Goal: Task Accomplishment & Management: Manage account settings

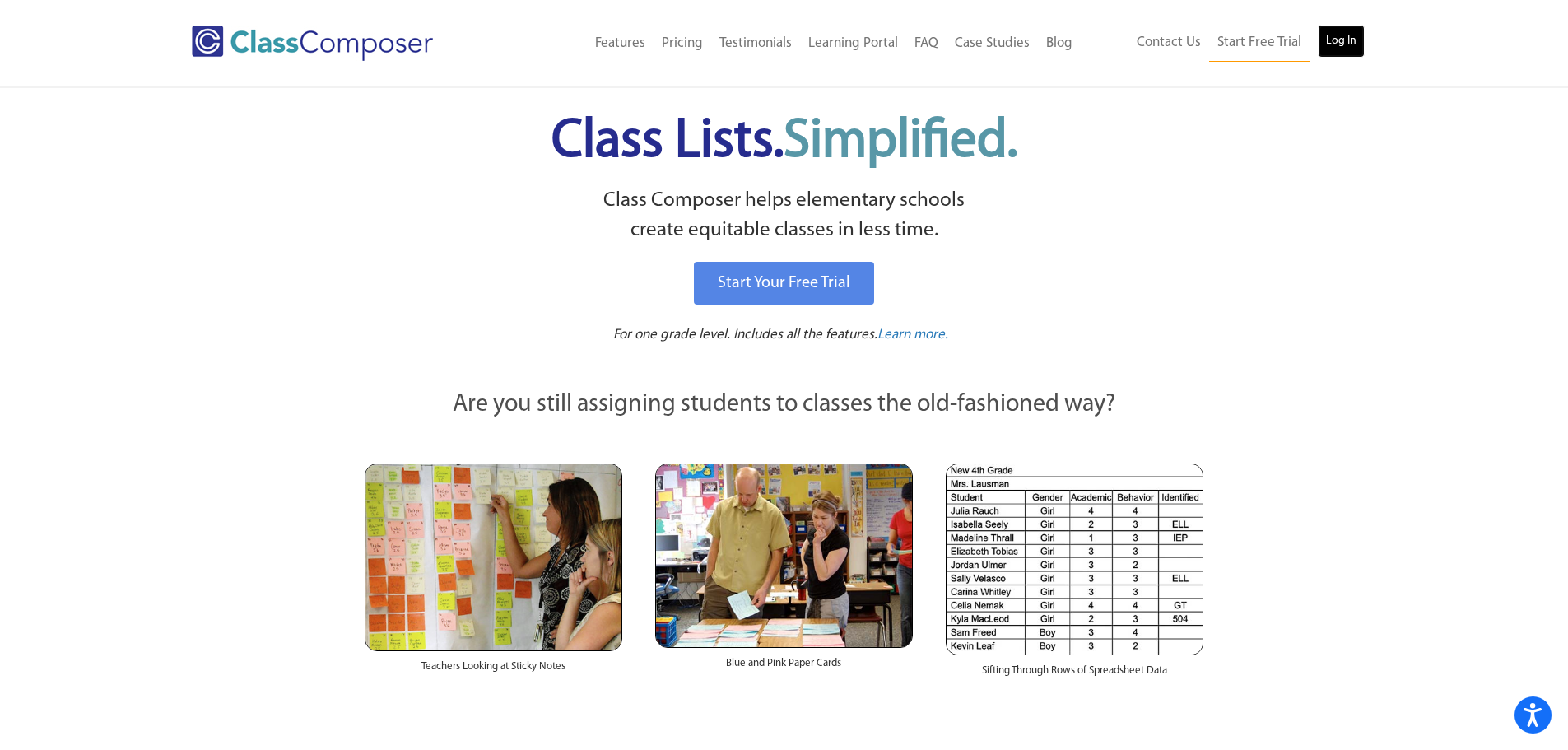
click at [1344, 30] on link "Log In" at bounding box center [1341, 41] width 47 height 33
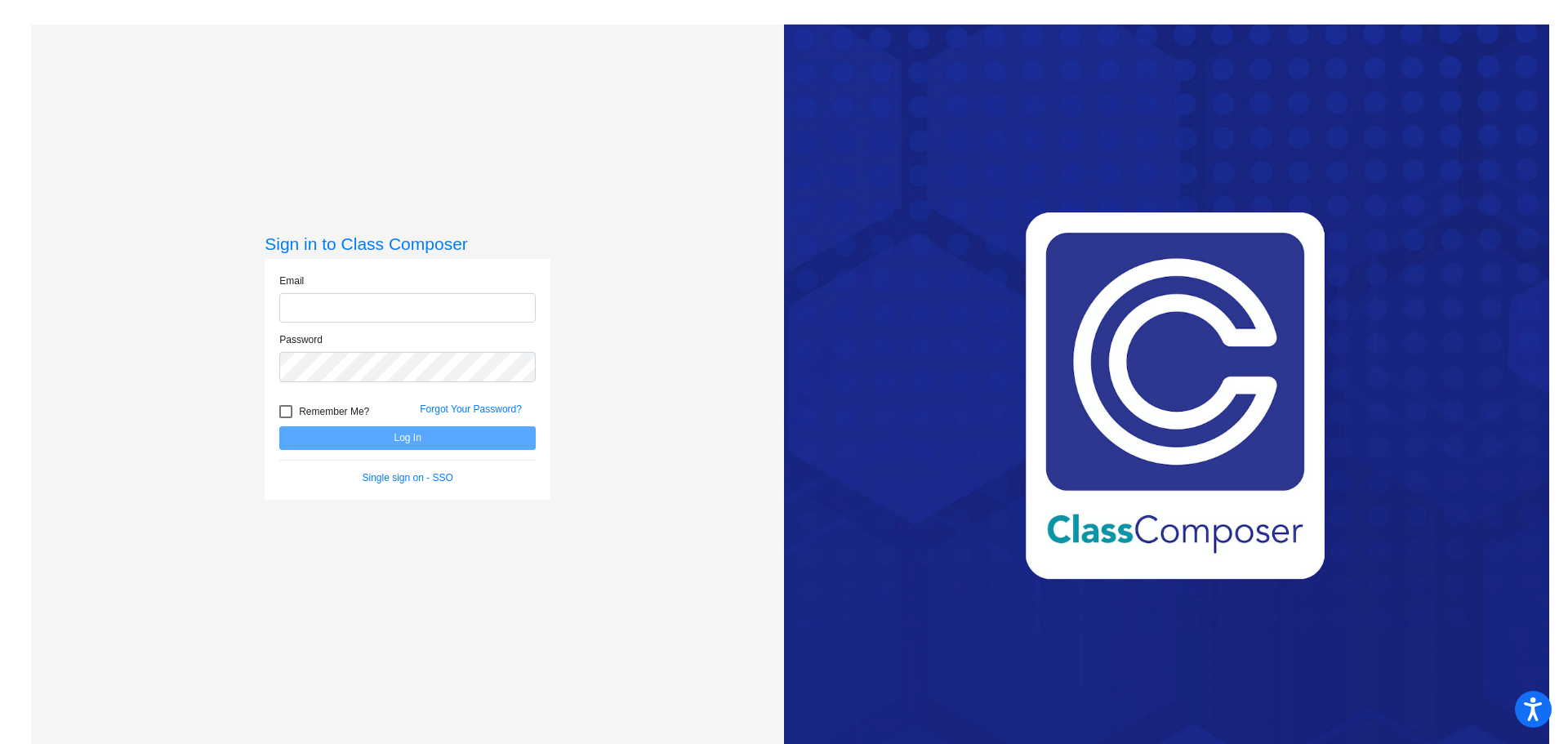
type input "[EMAIL_ADDRESS][DOMAIN_NAME]"
click at [287, 414] on div at bounding box center [286, 412] width 13 height 13
click at [286, 418] on input "Remember Me?" at bounding box center [285, 418] width 1 height 1
checkbox input "true"
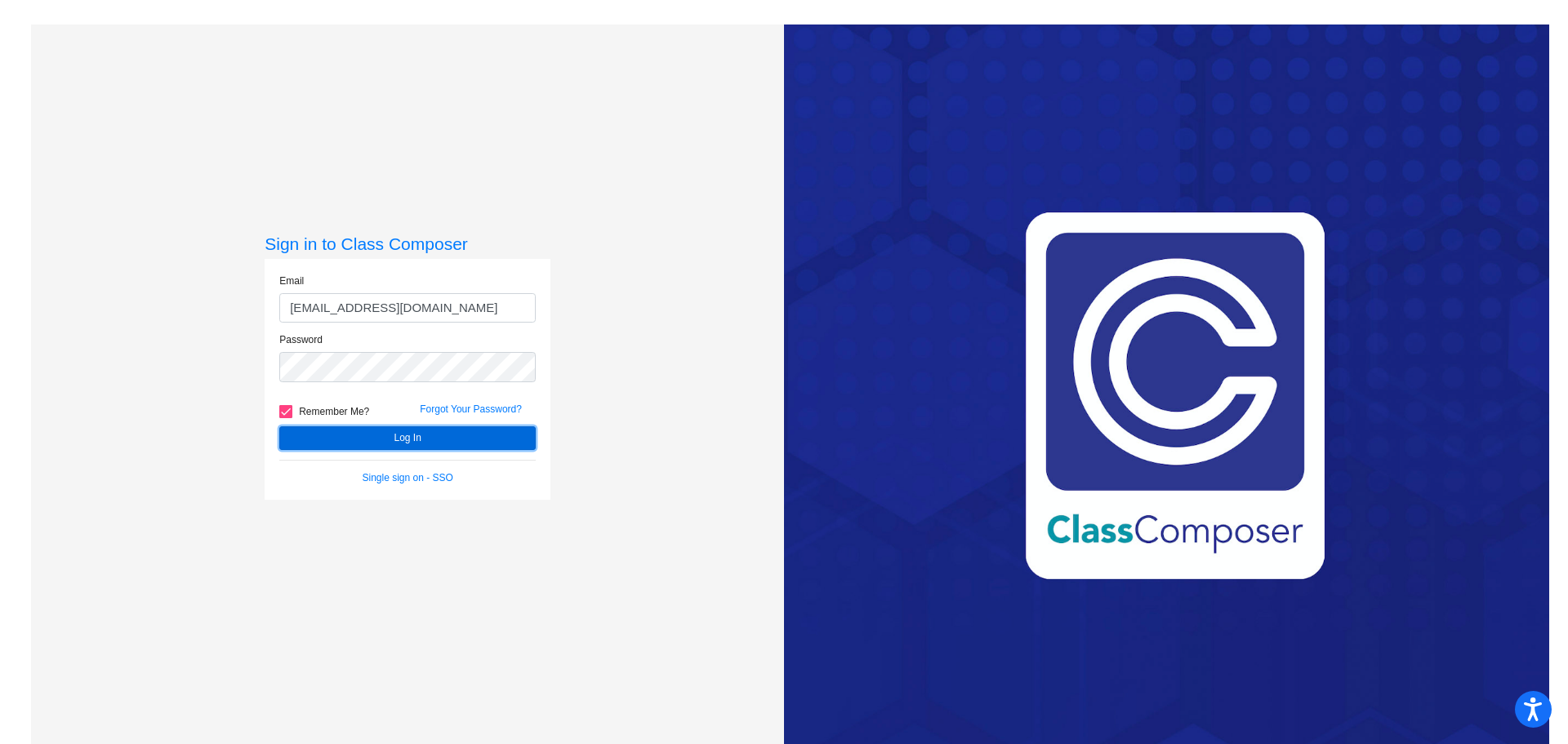
click at [366, 432] on button "Log In" at bounding box center [408, 438] width 257 height 24
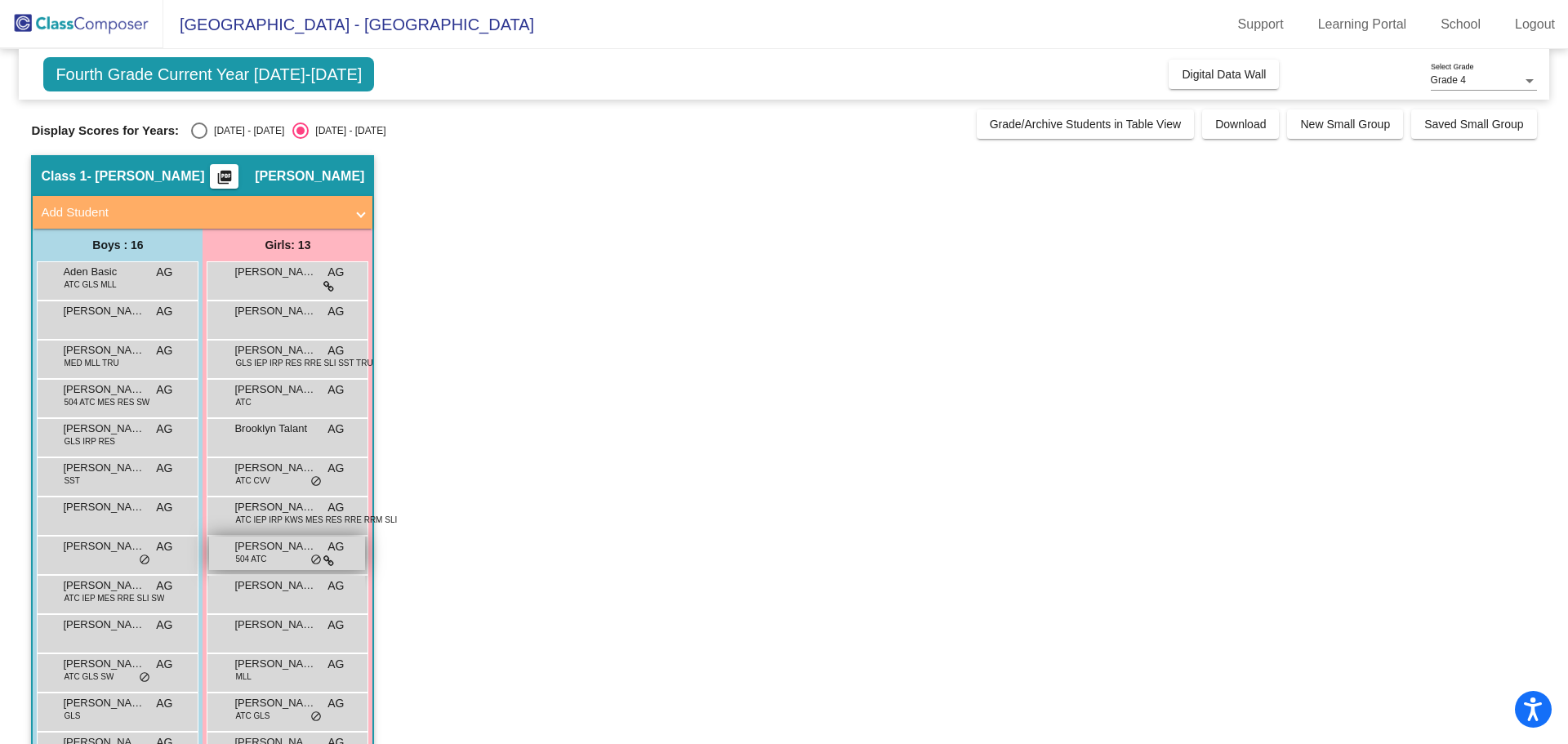
scroll to position [164, 0]
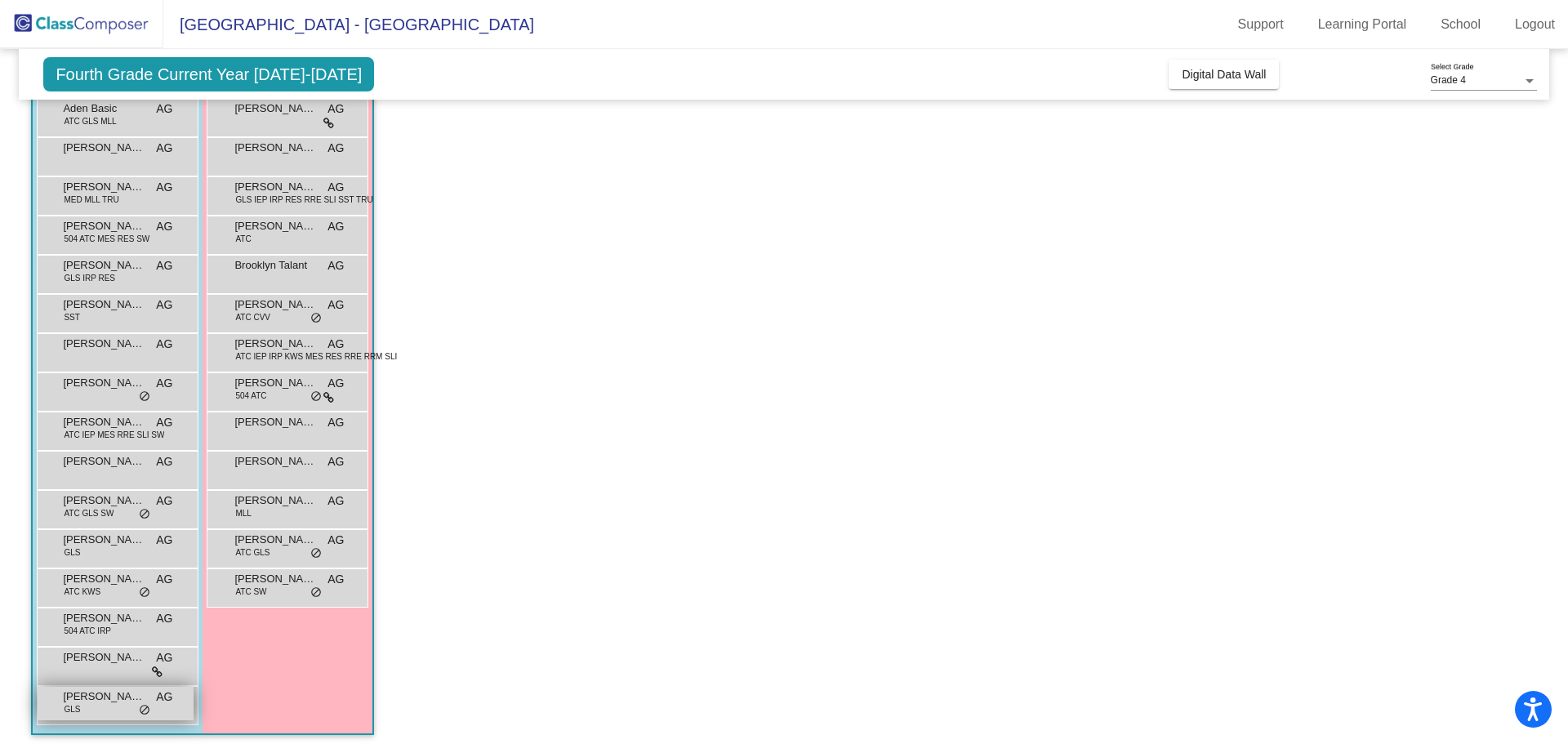
click at [99, 694] on span "Zechariah Konja" at bounding box center [103, 696] width 81 height 16
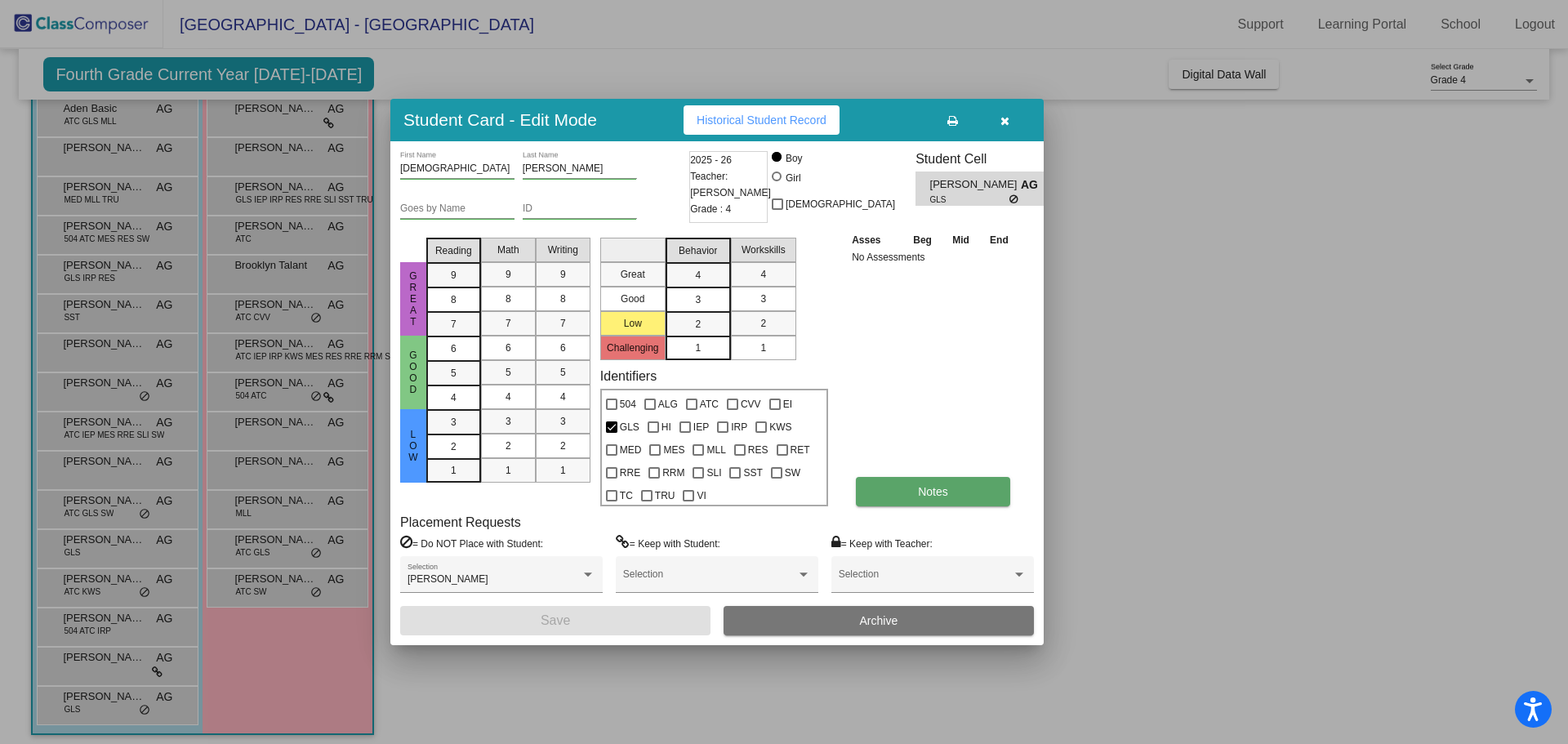
click at [920, 488] on span "Notes" at bounding box center [933, 492] width 30 height 13
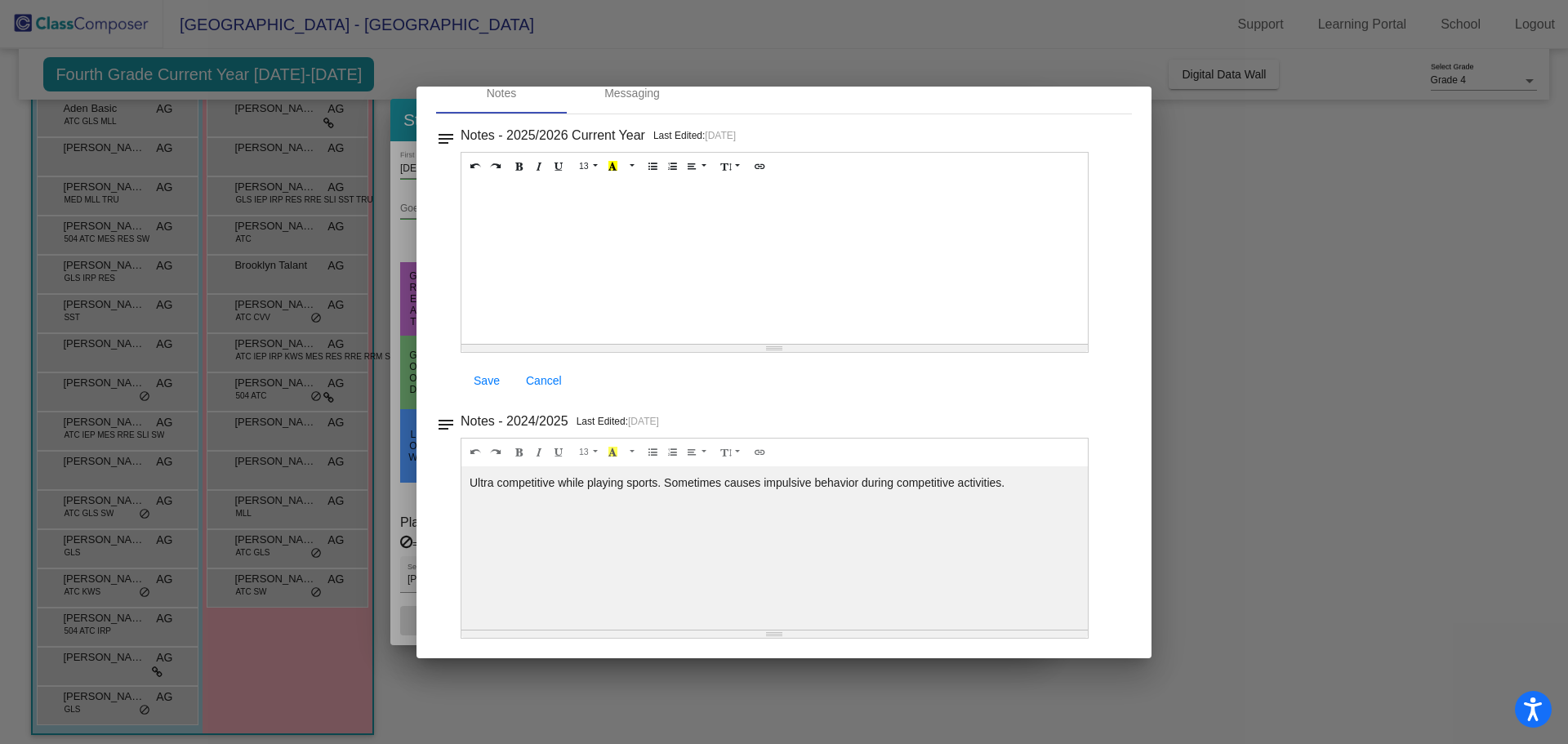
scroll to position [0, 0]
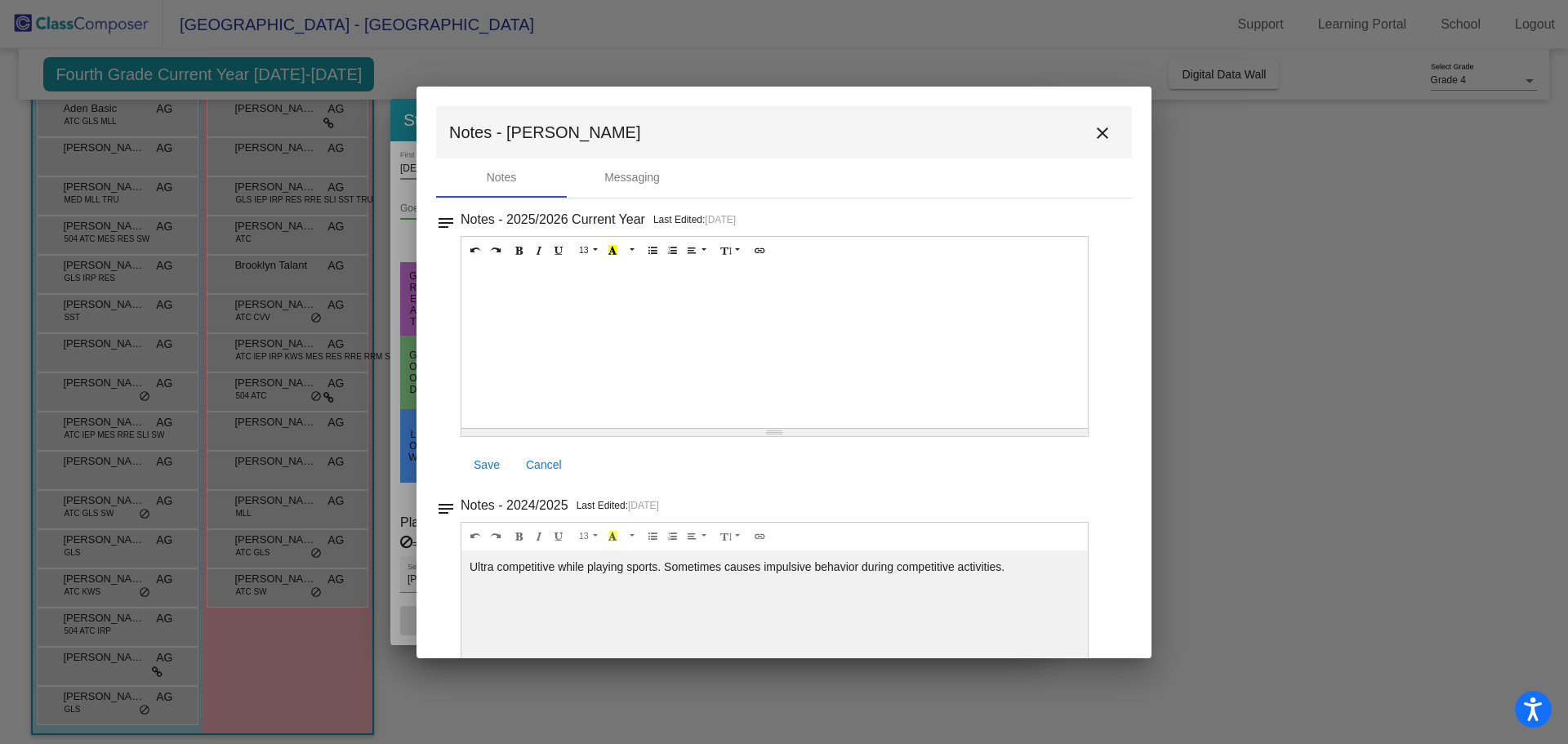
click at [1093, 133] on mat-icon "close" at bounding box center [1103, 133] width 20 height 20
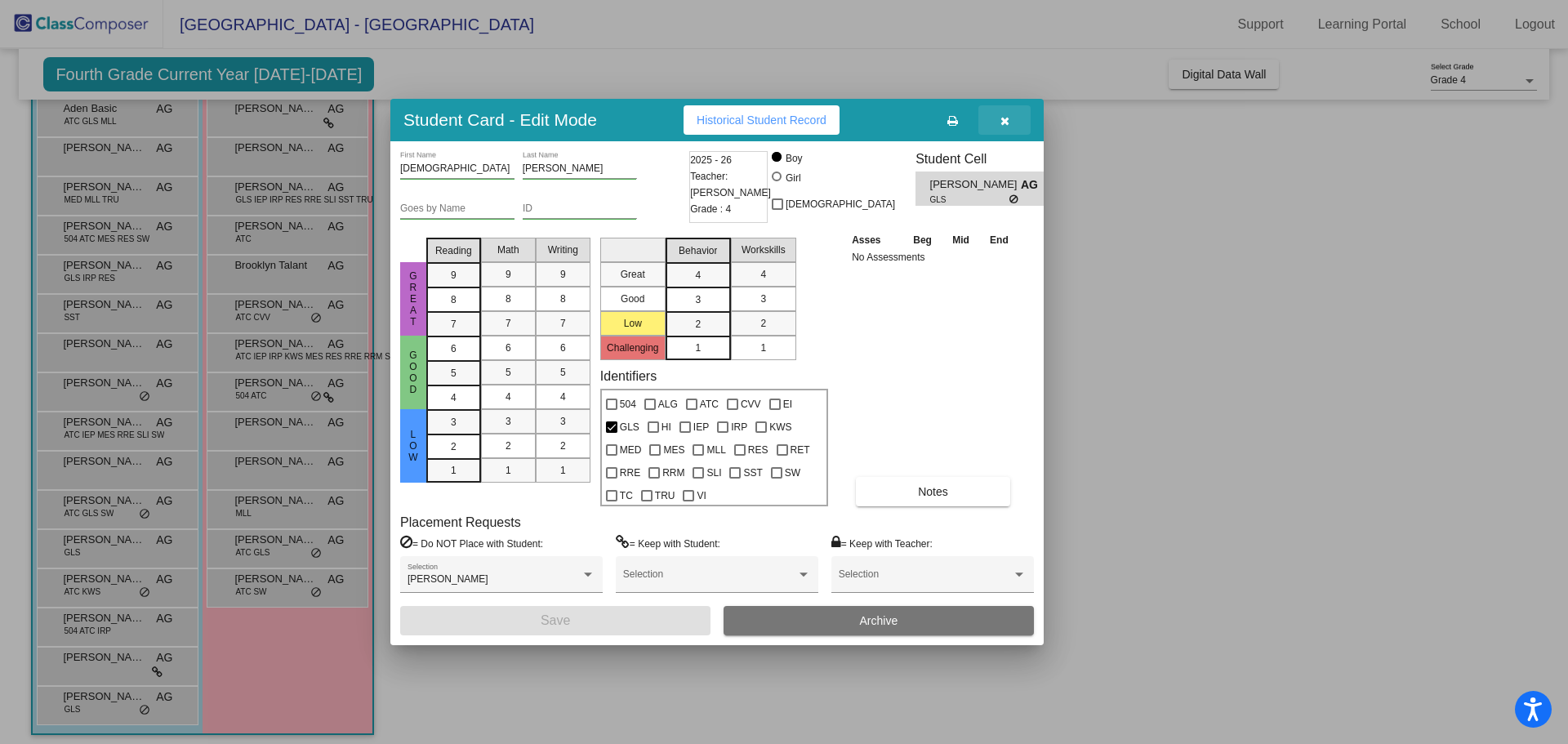
drag, startPoint x: 1000, startPoint y: 113, endPoint x: 1011, endPoint y: 133, distance: 22.8
click at [1002, 114] on button "button" at bounding box center [1005, 120] width 53 height 30
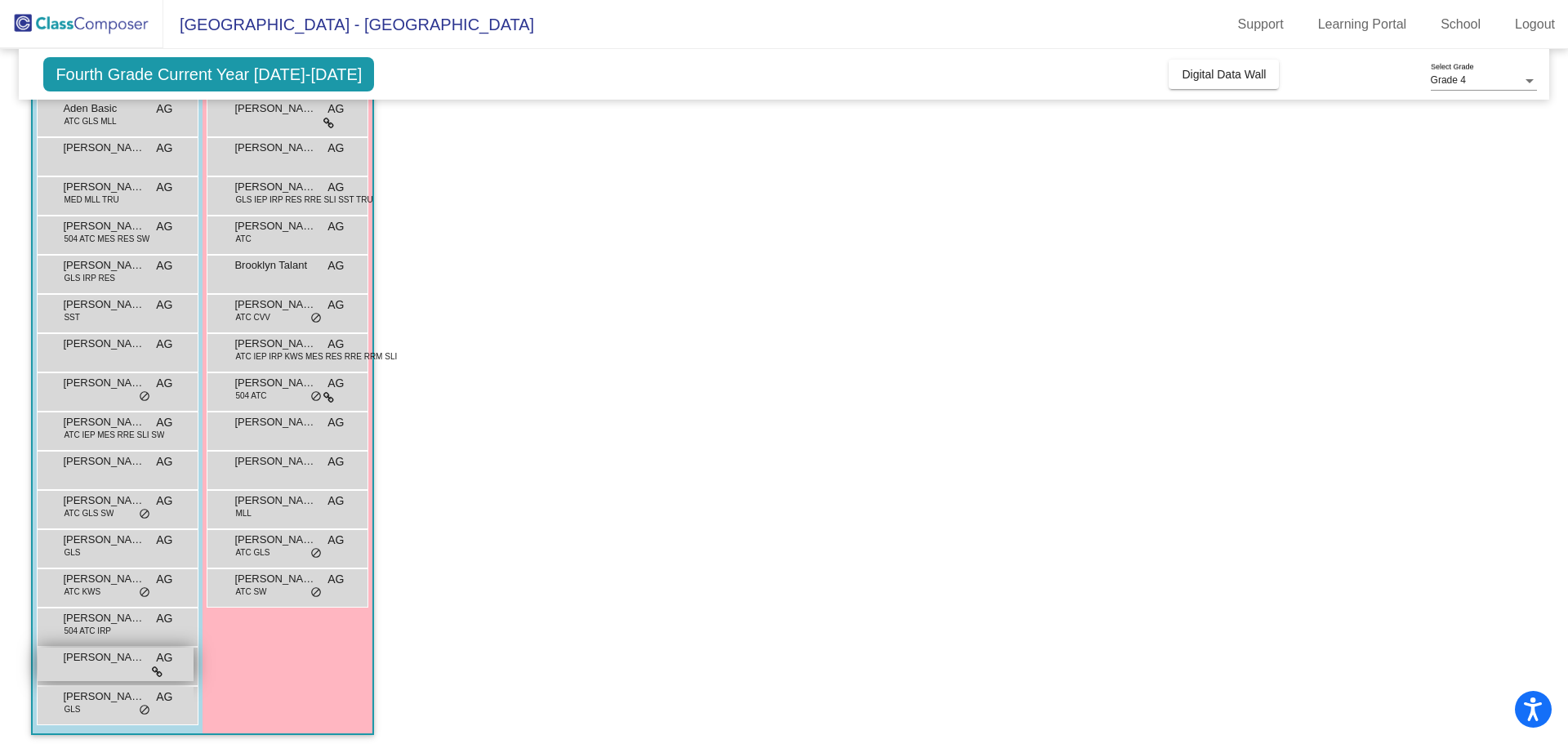
click at [123, 649] on div "Zachary Parks AG lock do_not_disturb_alt" at bounding box center [116, 664] width 156 height 34
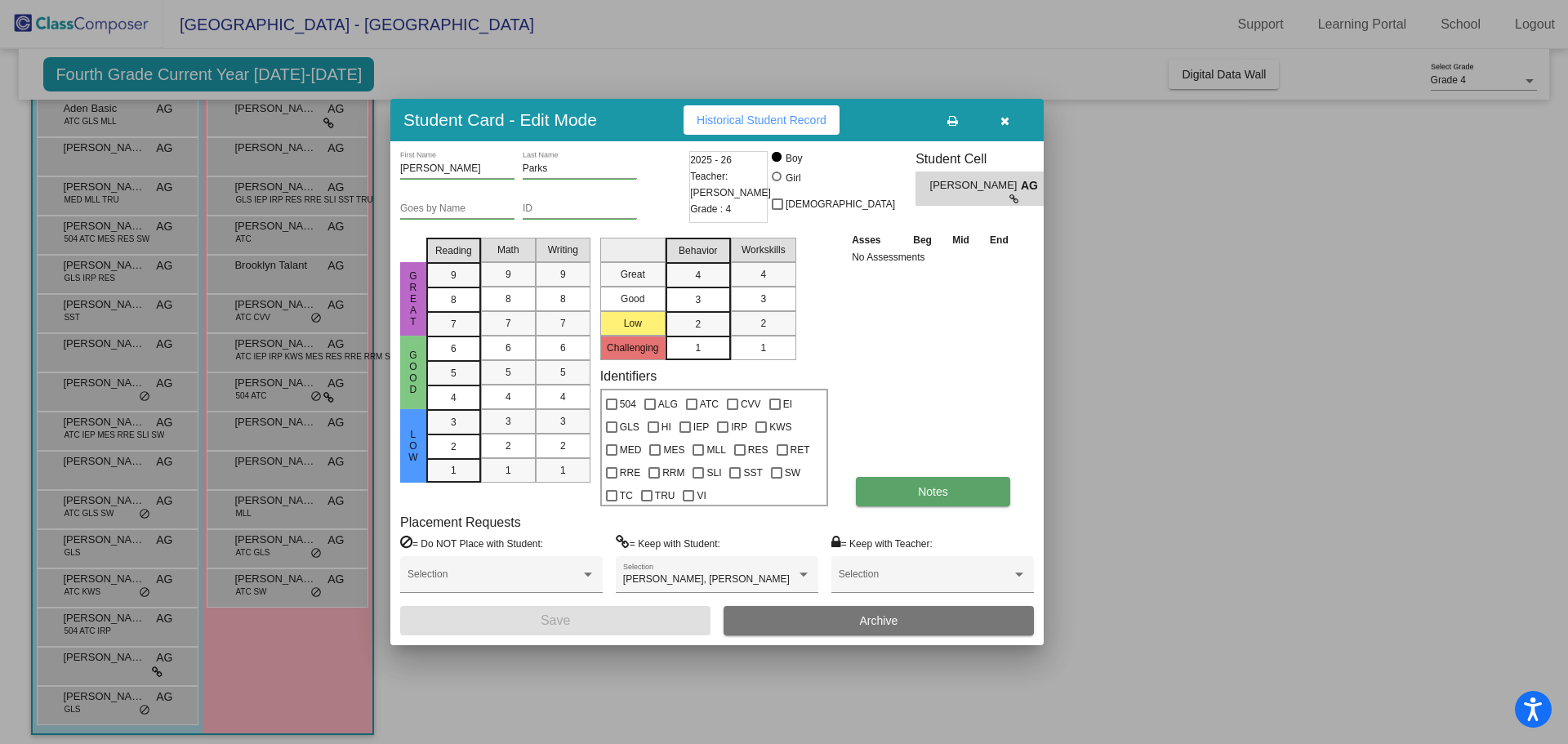
click at [932, 492] on span "Notes" at bounding box center [933, 492] width 30 height 13
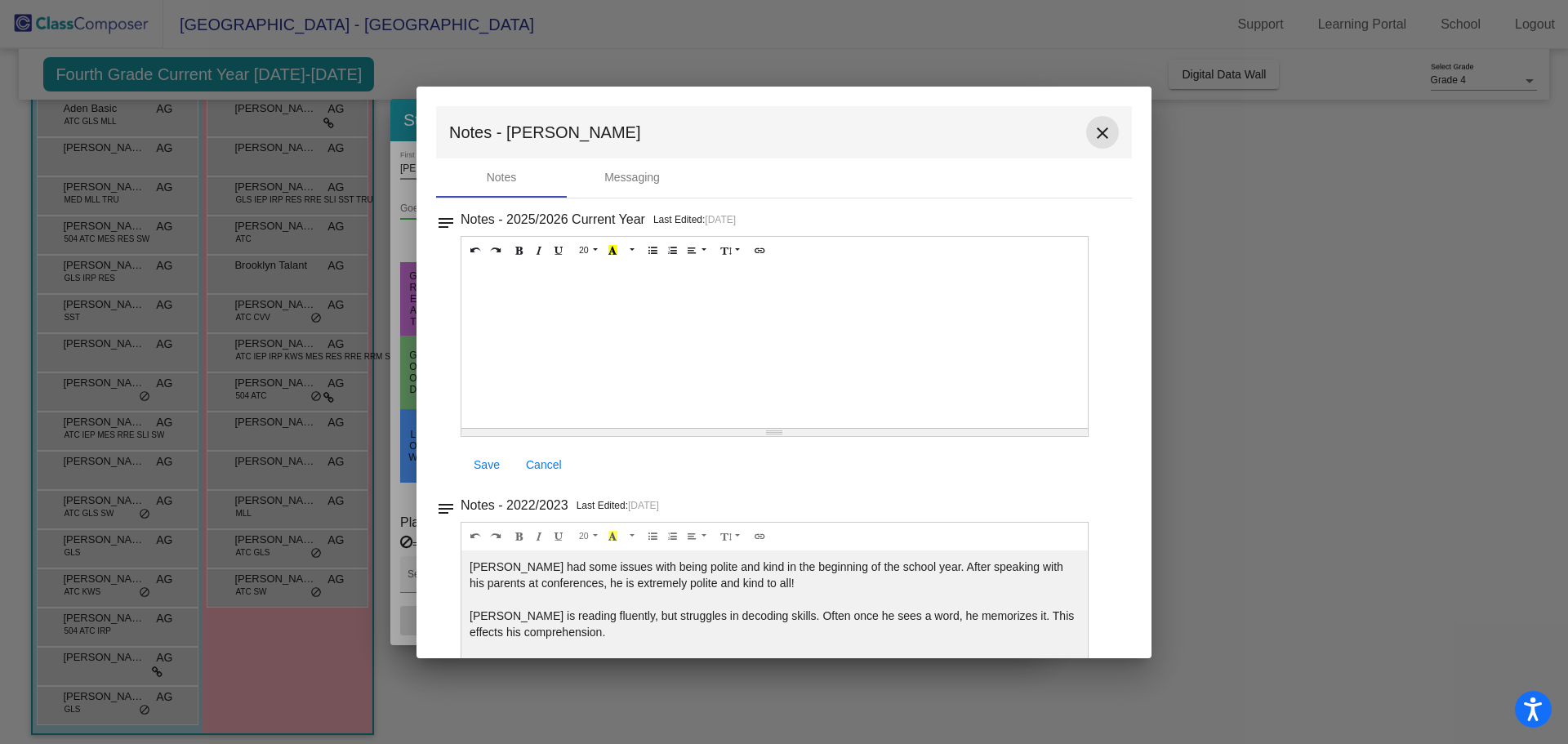
drag, startPoint x: 1094, startPoint y: 132, endPoint x: 1103, endPoint y: 136, distance: 9.8
click at [1095, 134] on mat-icon "close" at bounding box center [1103, 133] width 20 height 20
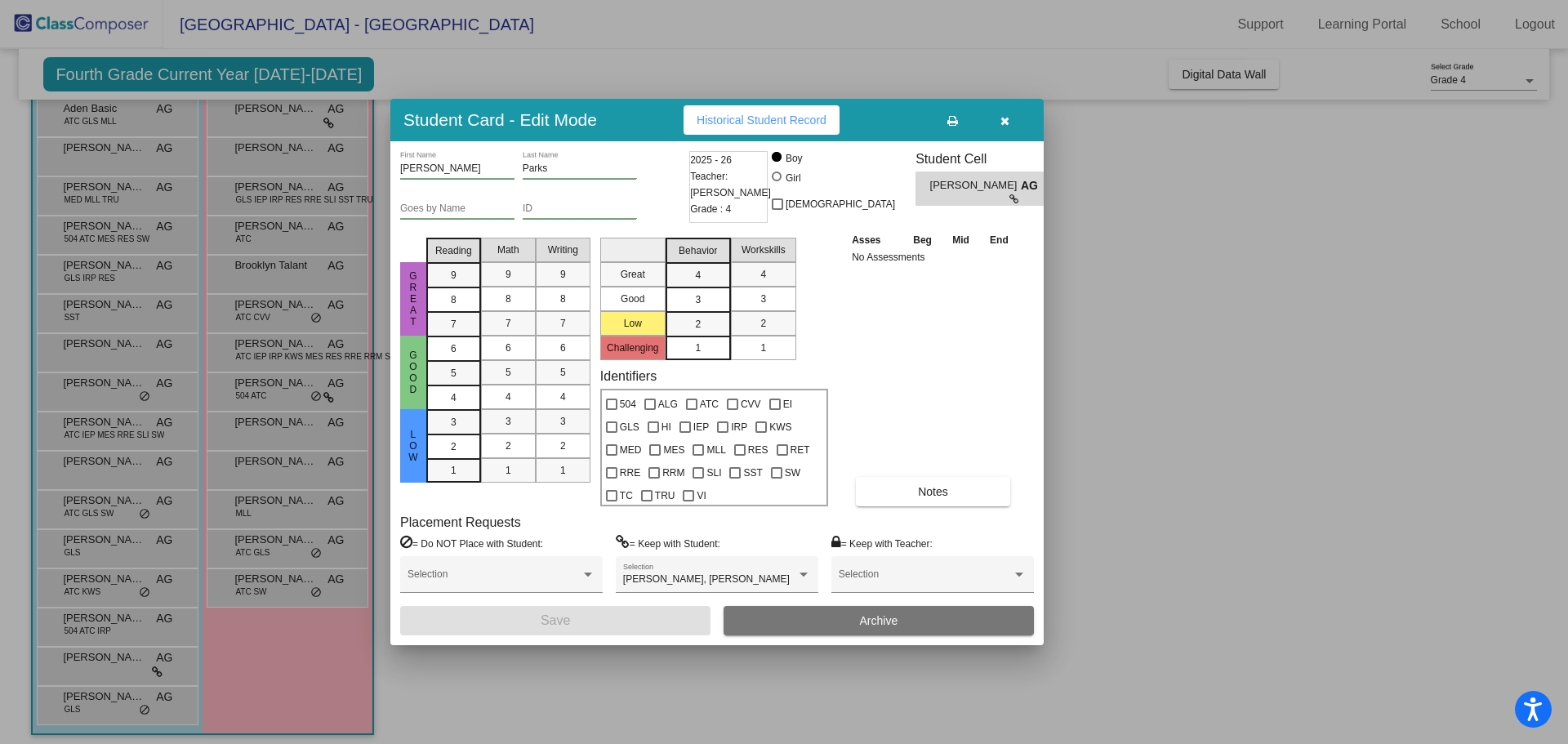
click at [1006, 122] on icon "button" at bounding box center [1005, 121] width 9 height 12
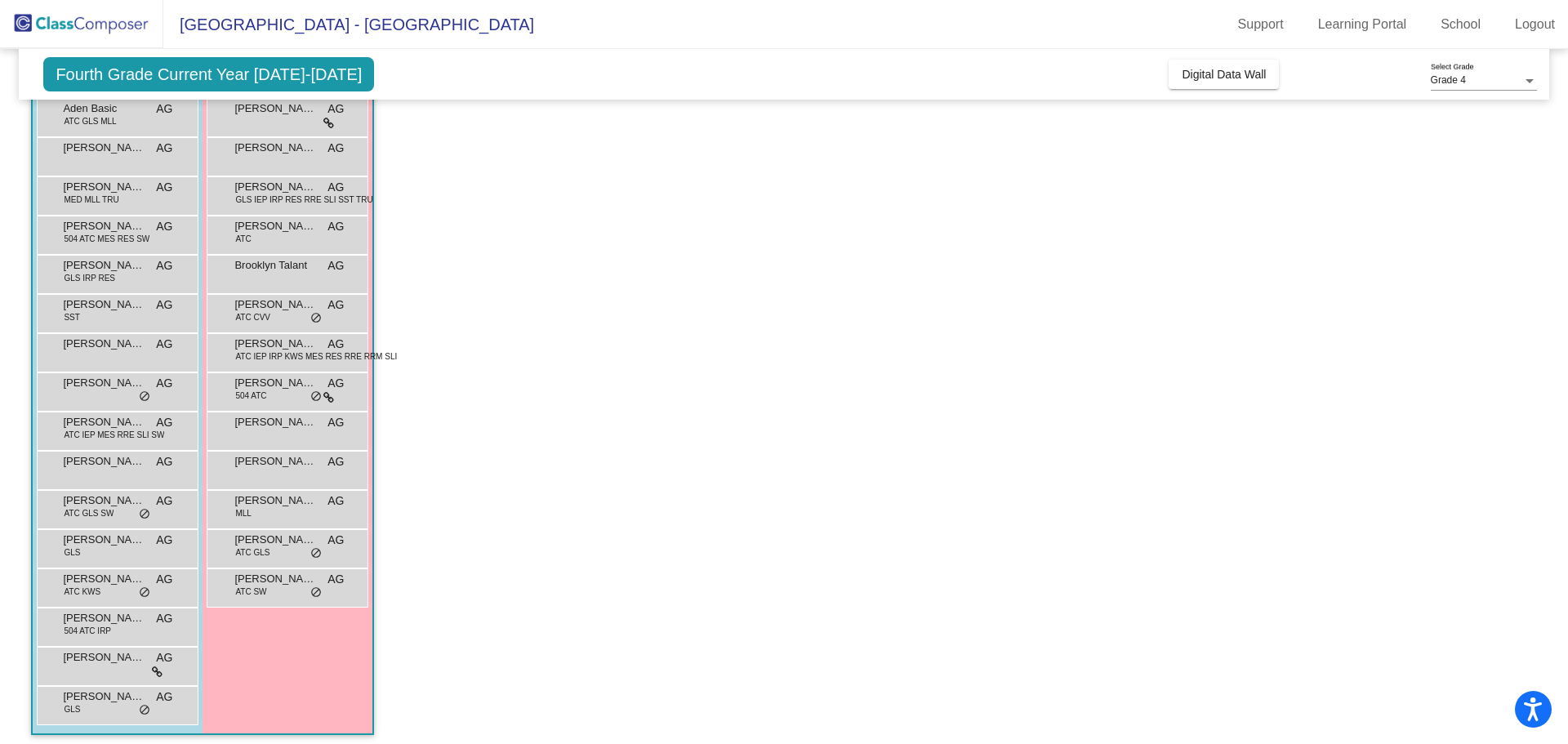
click at [297, 66] on span "Fourth Grade Current Year 2025-2026" at bounding box center [209, 75] width 331 height 35
click at [215, 65] on span "Fourth Grade Current Year 2025-2026" at bounding box center [209, 75] width 331 height 35
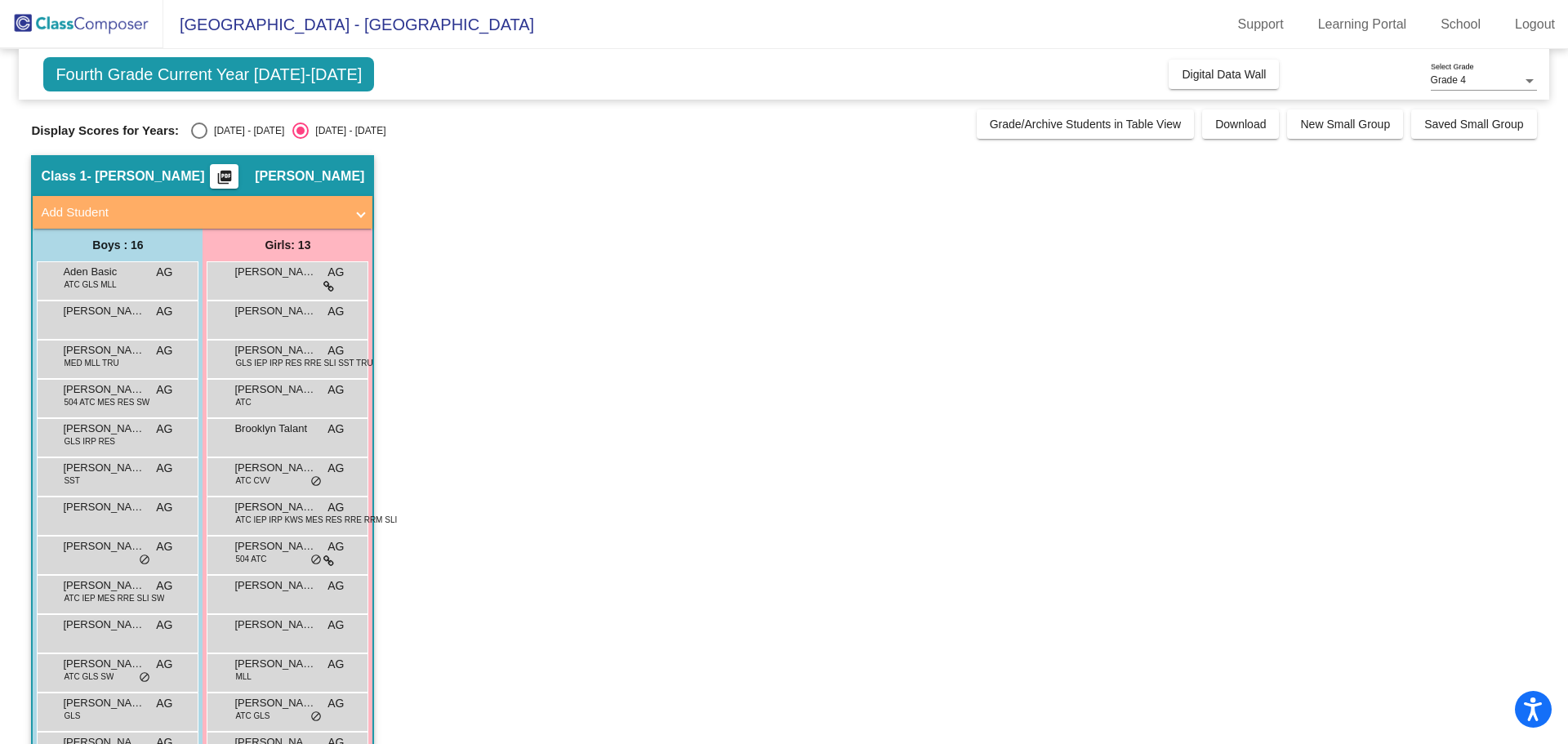
click at [201, 132] on div "Select an option" at bounding box center [199, 131] width 16 height 16
click at [199, 139] on input "2024 - 2025" at bounding box center [198, 139] width 1 height 1
radio input "true"
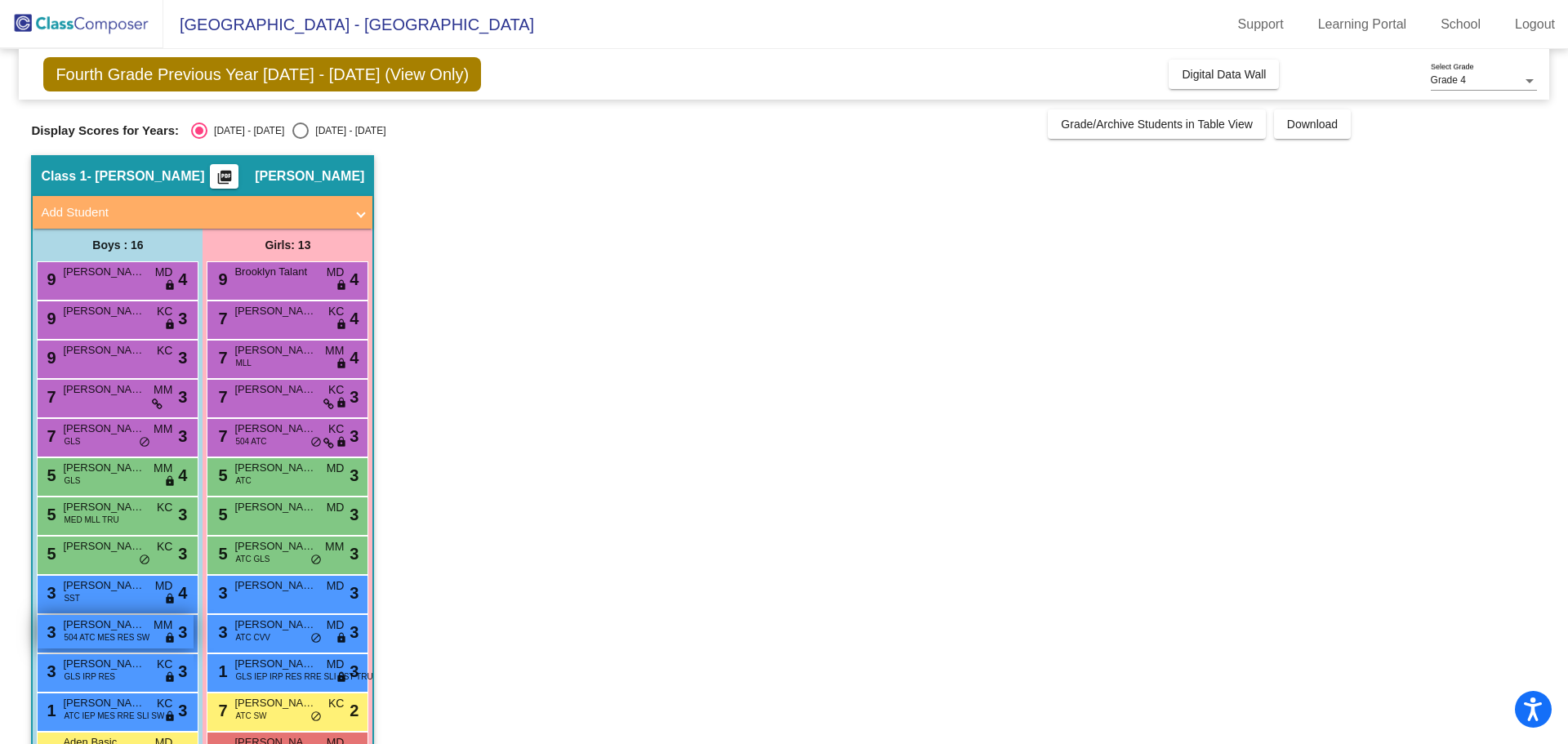
scroll to position [171, 0]
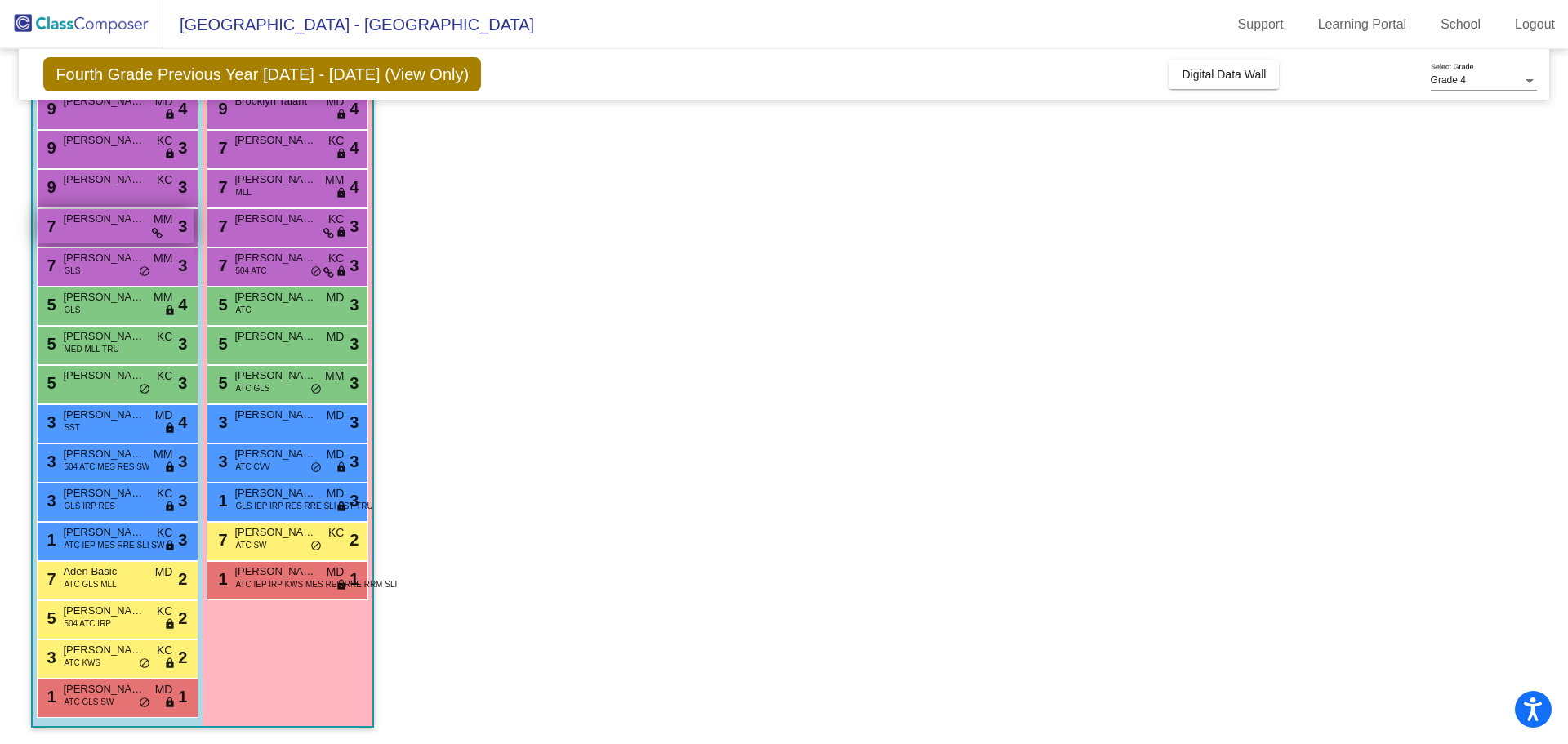
click at [91, 220] on span "Zachary Parks" at bounding box center [103, 219] width 81 height 16
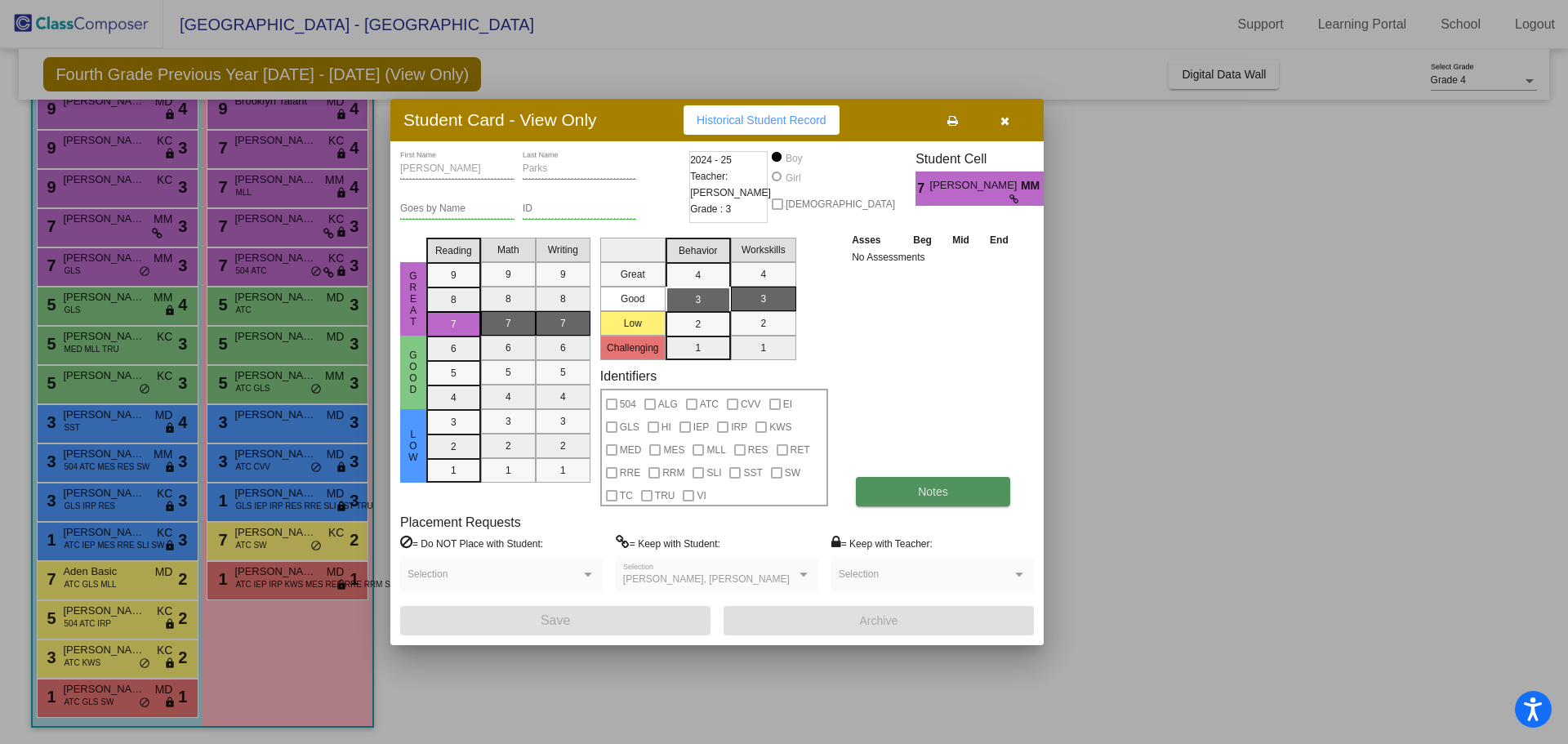
click at [904, 488] on button "Notes" at bounding box center [933, 492] width 155 height 30
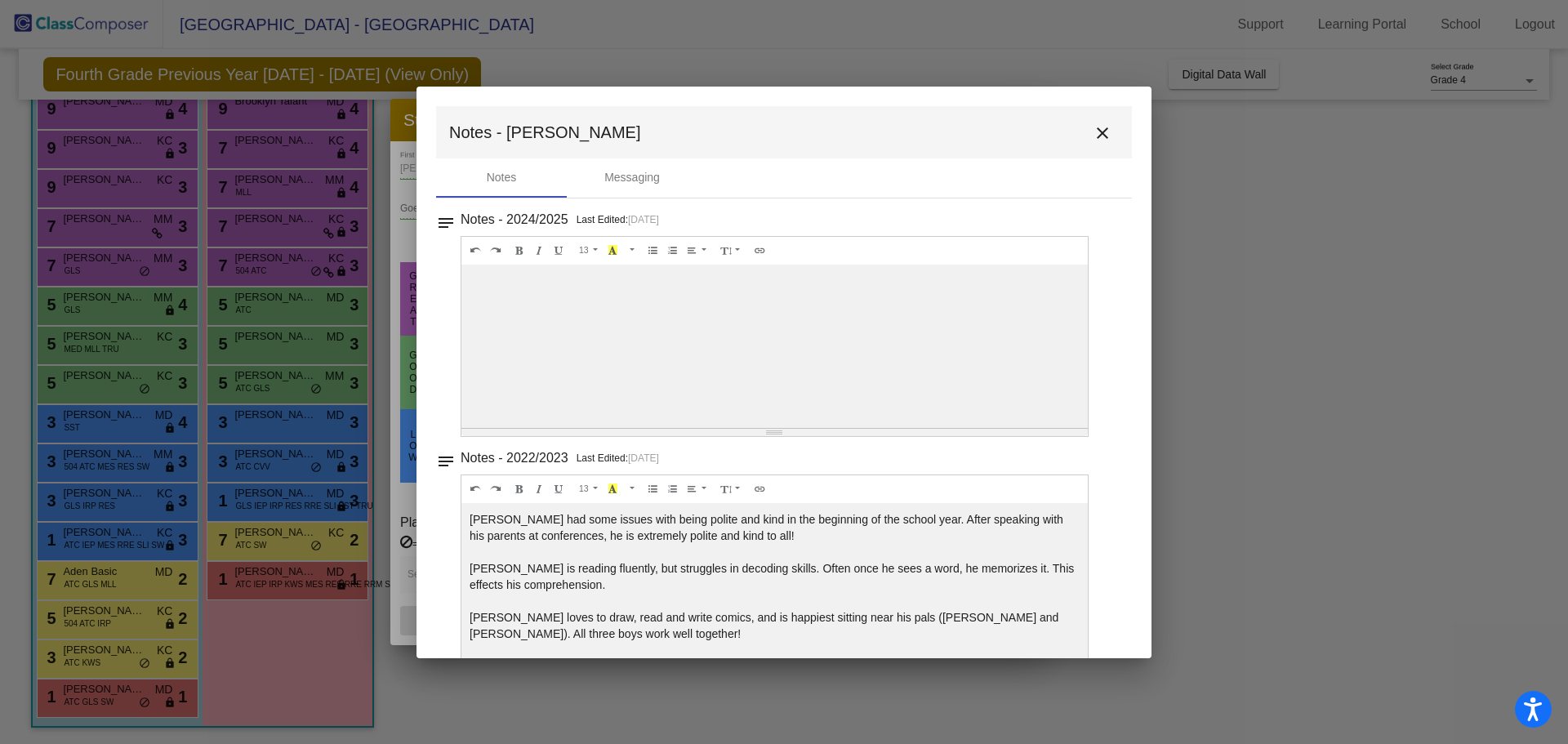
scroll to position [37, 0]
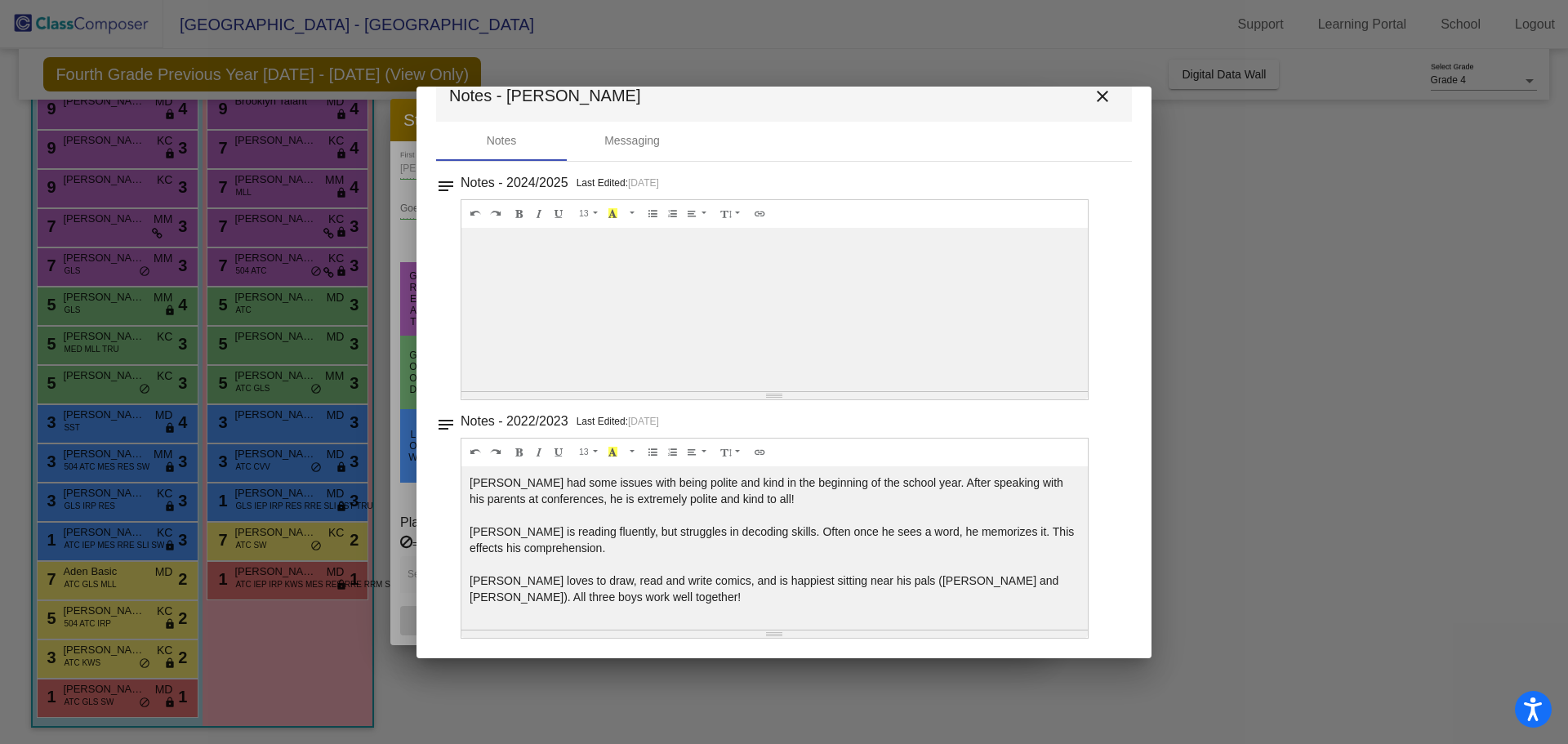
click at [1093, 104] on mat-icon "close" at bounding box center [1103, 96] width 20 height 20
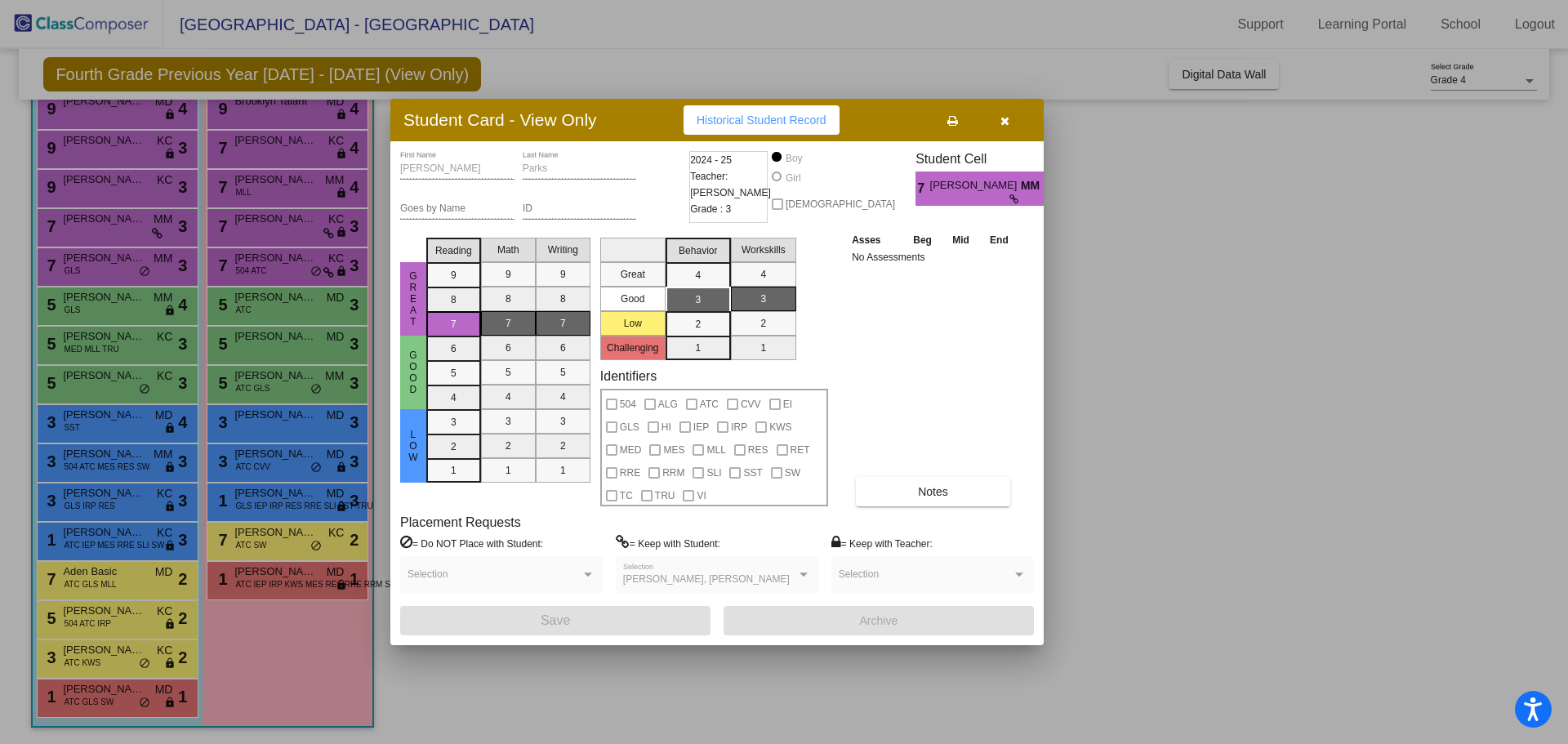
click at [1002, 117] on icon "button" at bounding box center [1005, 121] width 9 height 12
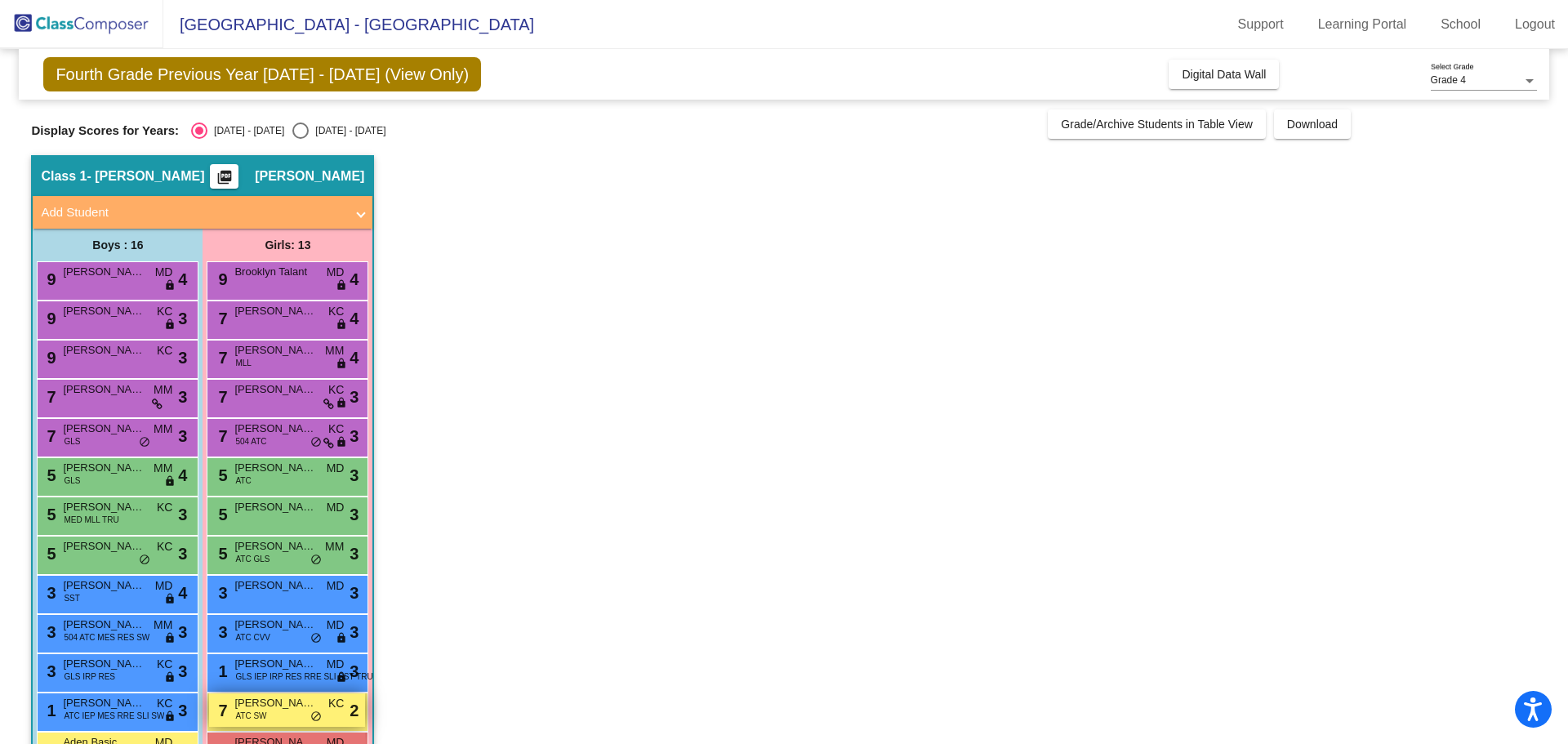
scroll to position [164, 0]
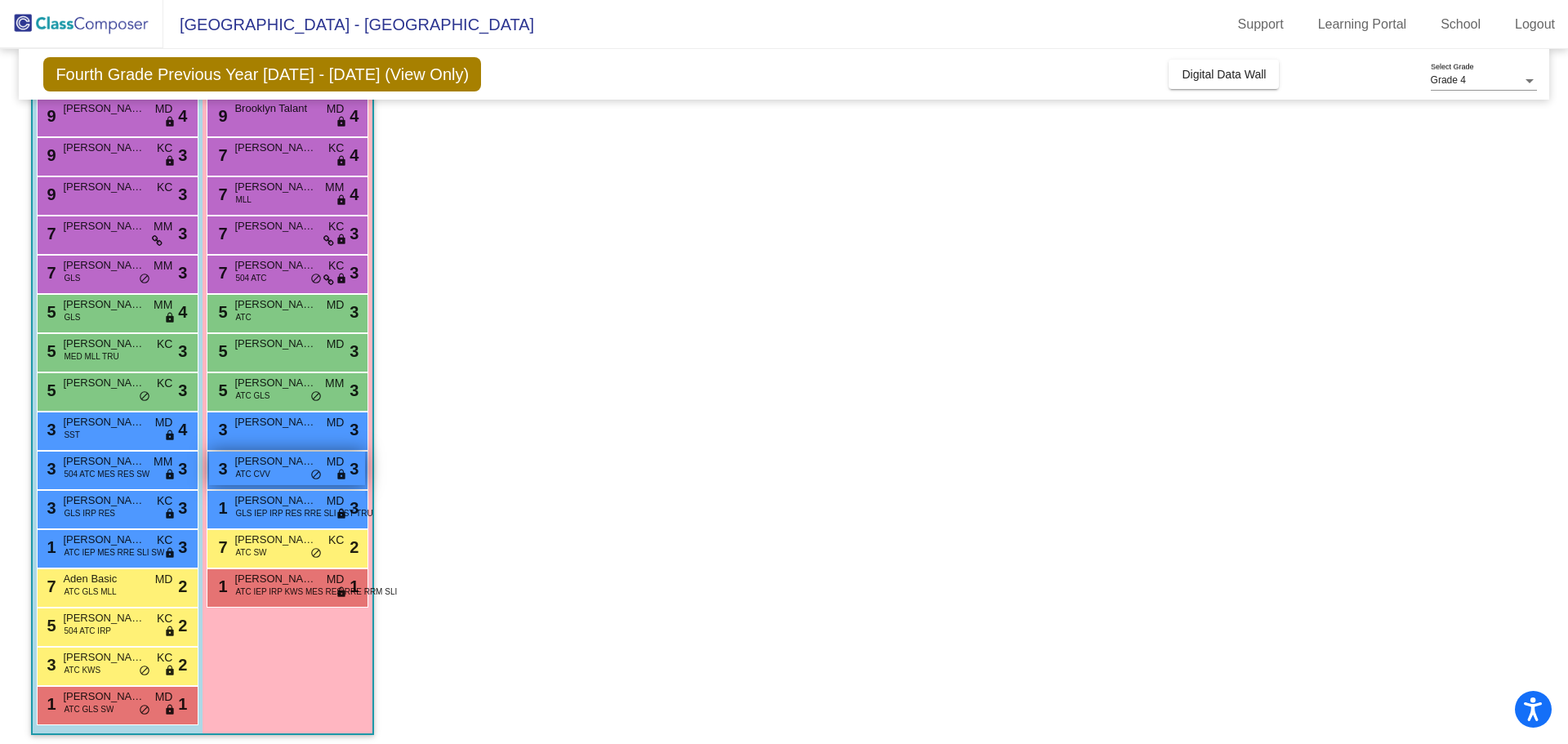
click at [247, 469] on div "3 Elizabeth Rizzo ATC CVV MD lock do_not_disturb_alt 3" at bounding box center [287, 468] width 156 height 34
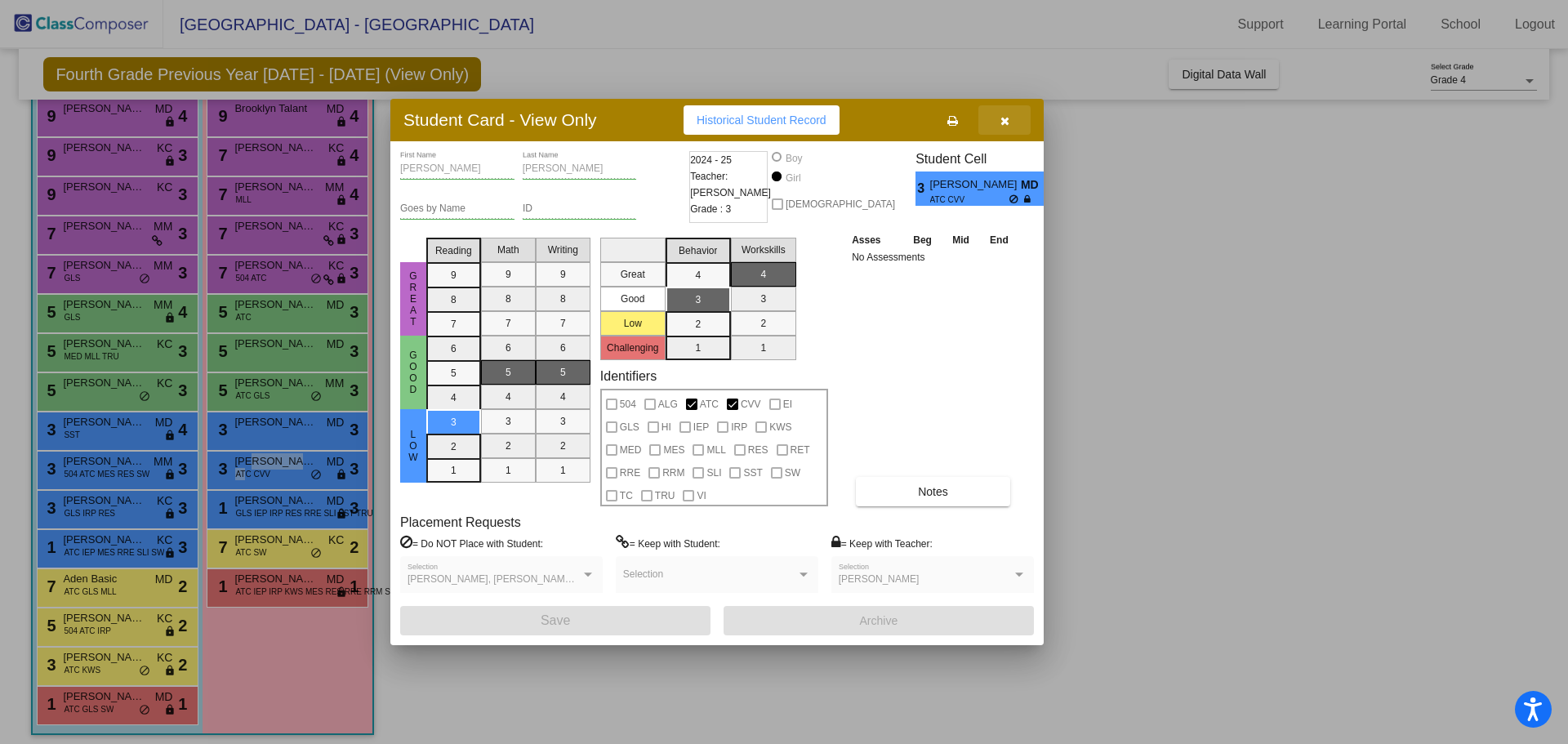
click at [1002, 119] on icon "button" at bounding box center [1005, 121] width 9 height 12
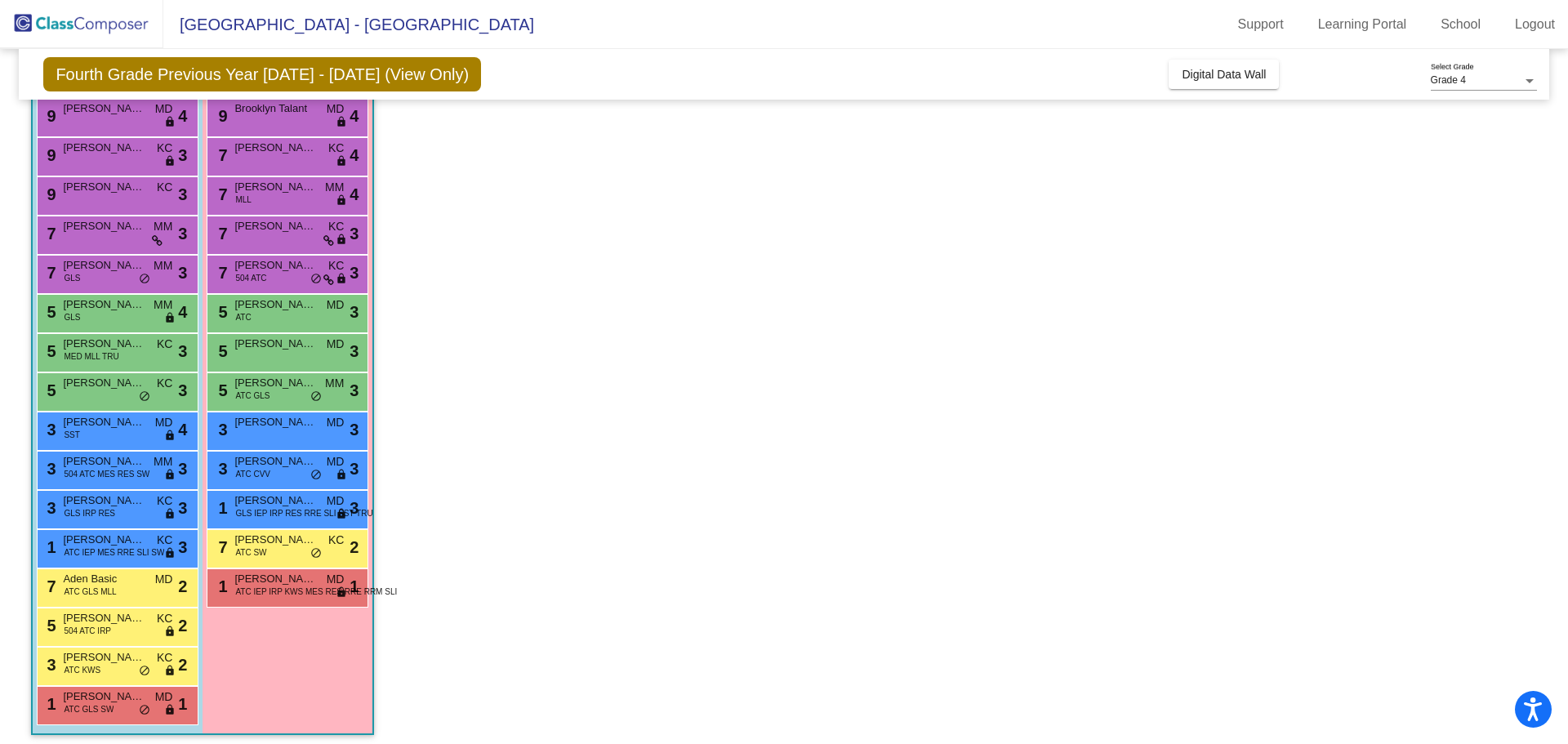
click at [650, 227] on app-classroom "Class 1 - Grahn picture_as_pdf Aimee Grahn Add Student First Name Last Name Stu…" at bounding box center [784, 372] width 1506 height 760
